Goal: Information Seeking & Learning: Learn about a topic

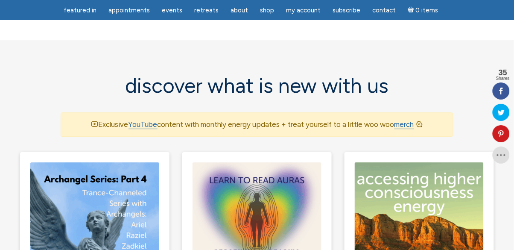
scroll to position [520, 0]
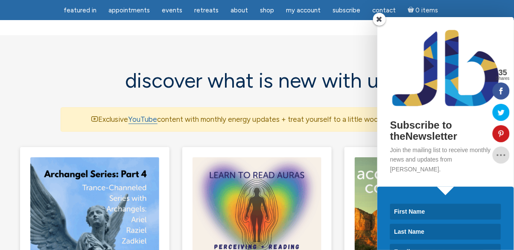
click at [381, 68] on div "Subscribe to theNewsletter Join the mailing list to receive monthly news and up…" at bounding box center [445, 102] width 137 height 170
click at [380, 26] on span at bounding box center [379, 19] width 13 height 13
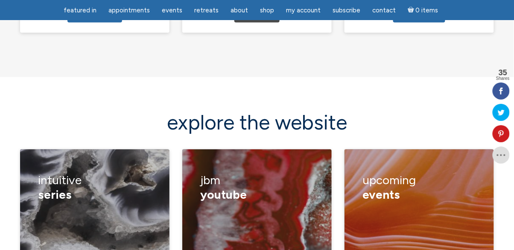
scroll to position [1121, 0]
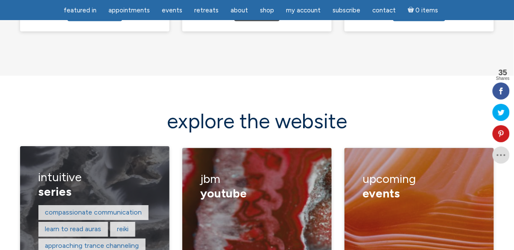
click at [96, 214] on div "compassionate communication learn to read auras reiki approaching trance channe…" at bounding box center [94, 246] width 113 height 83
click at [115, 164] on h3 "Intuitive series" at bounding box center [94, 184] width 113 height 41
click at [88, 225] on link "learn to read auras" at bounding box center [73, 229] width 56 height 8
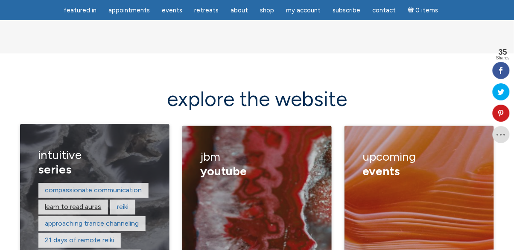
scroll to position [1162, 0]
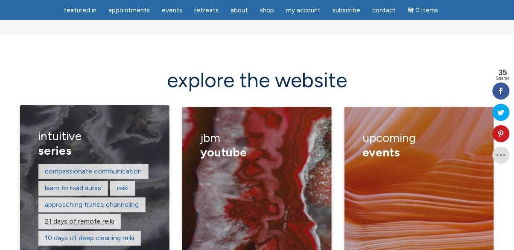
click at [91, 217] on link "21 days of remote reiki" at bounding box center [79, 221] width 69 height 8
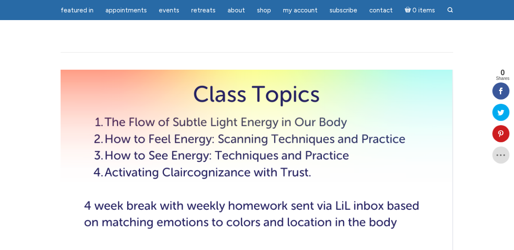
scroll to position [1323, 0]
